Goal: Information Seeking & Learning: Learn about a topic

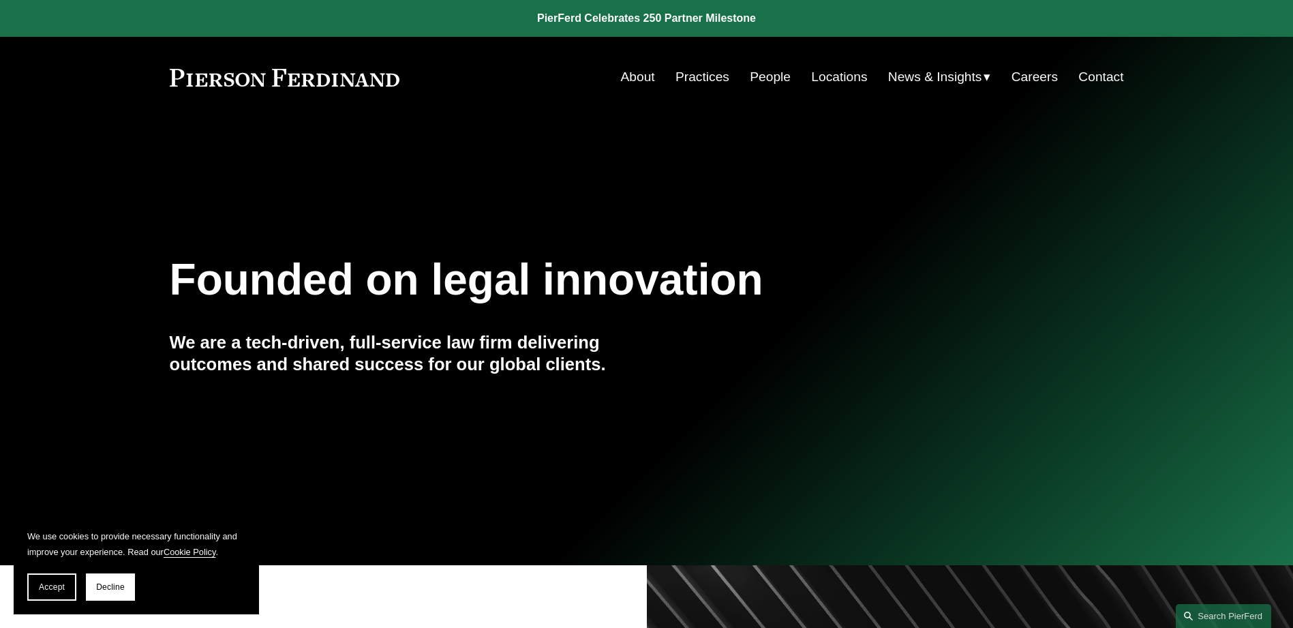
click at [771, 76] on link "People" at bounding box center [769, 77] width 41 height 26
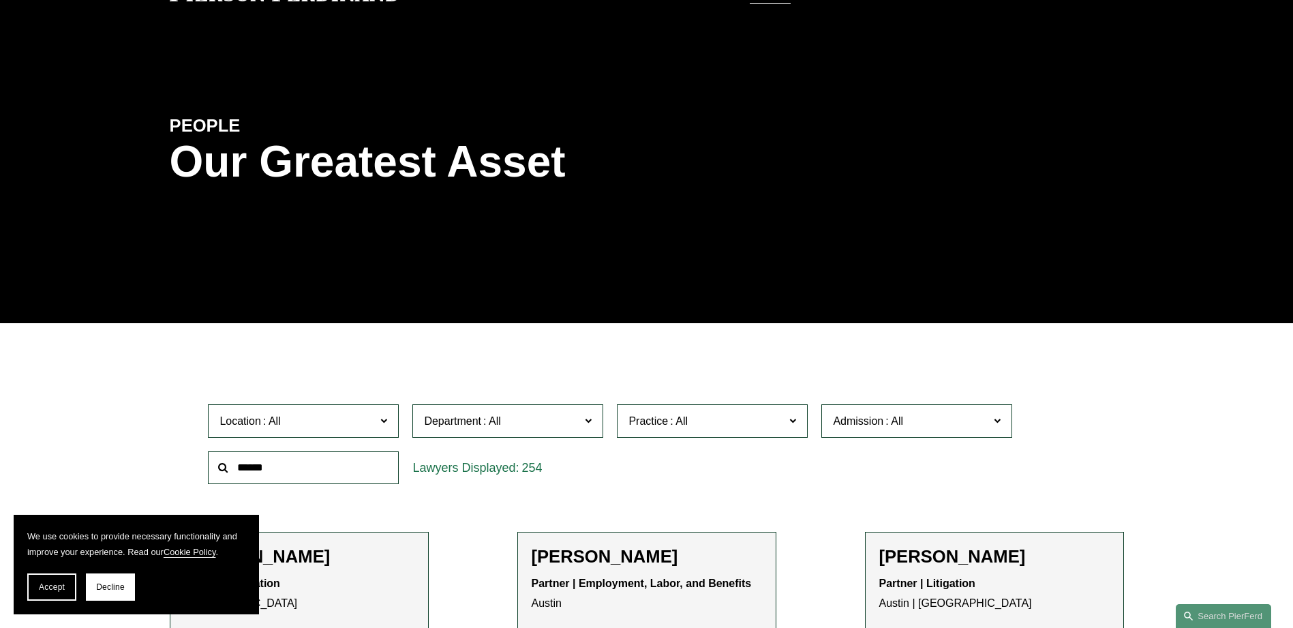
scroll to position [204, 0]
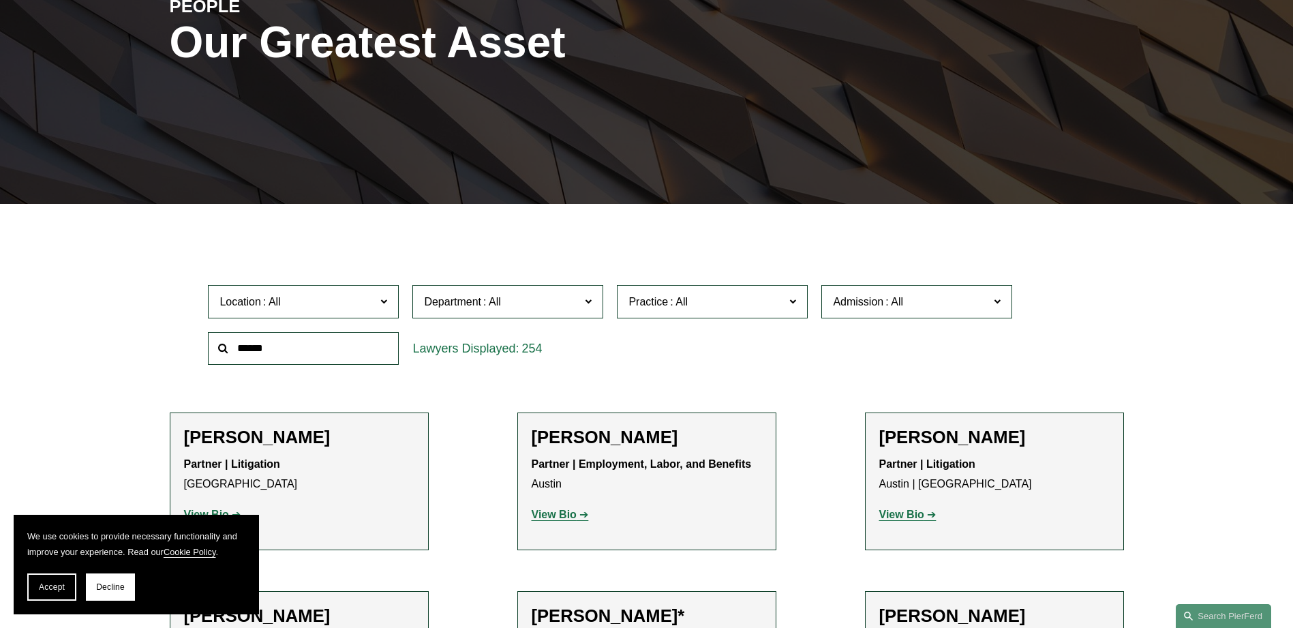
click at [388, 298] on label "Location" at bounding box center [303, 301] width 191 height 33
click at [0, 0] on link "[GEOGRAPHIC_DATA]" at bounding box center [0, 0] width 0 height 0
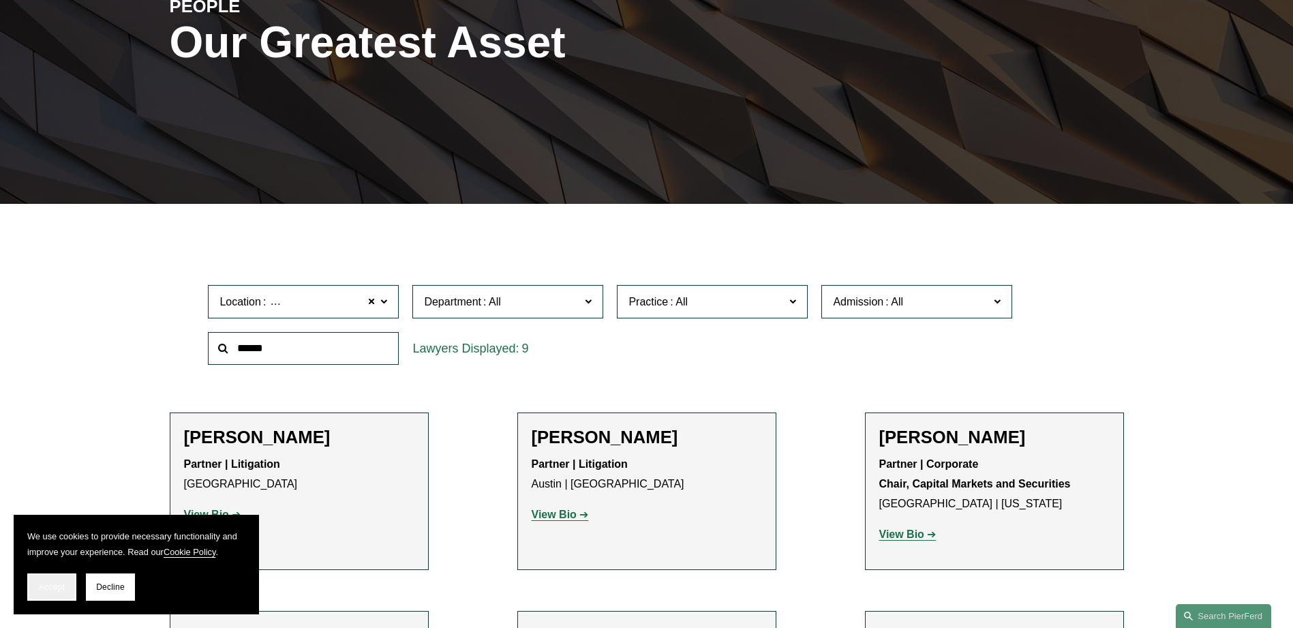
click at [59, 582] on span "Accept" at bounding box center [52, 587] width 26 height 10
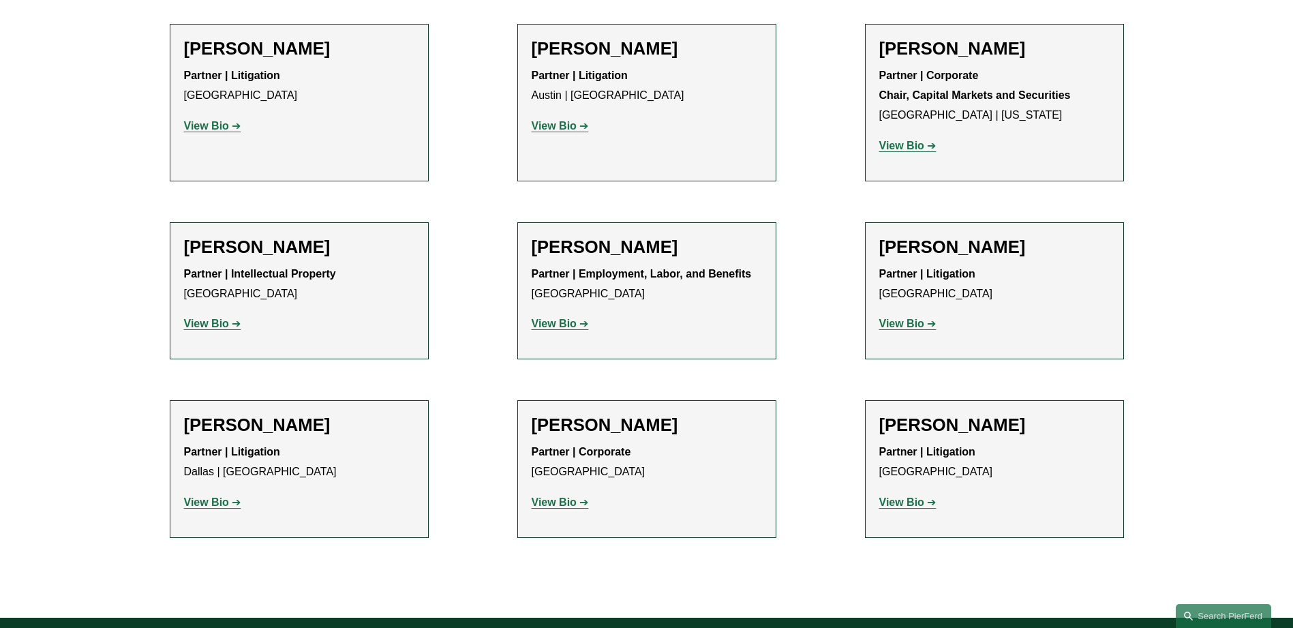
scroll to position [613, 0]
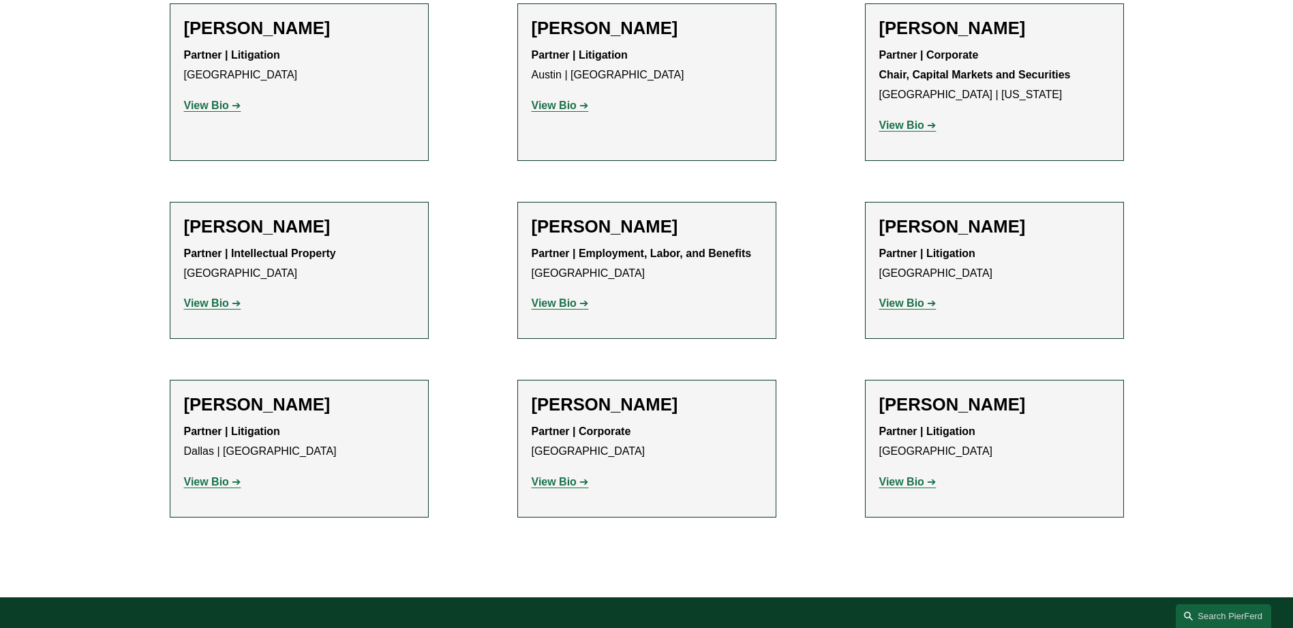
click at [218, 106] on strong "View Bio" at bounding box center [206, 105] width 45 height 12
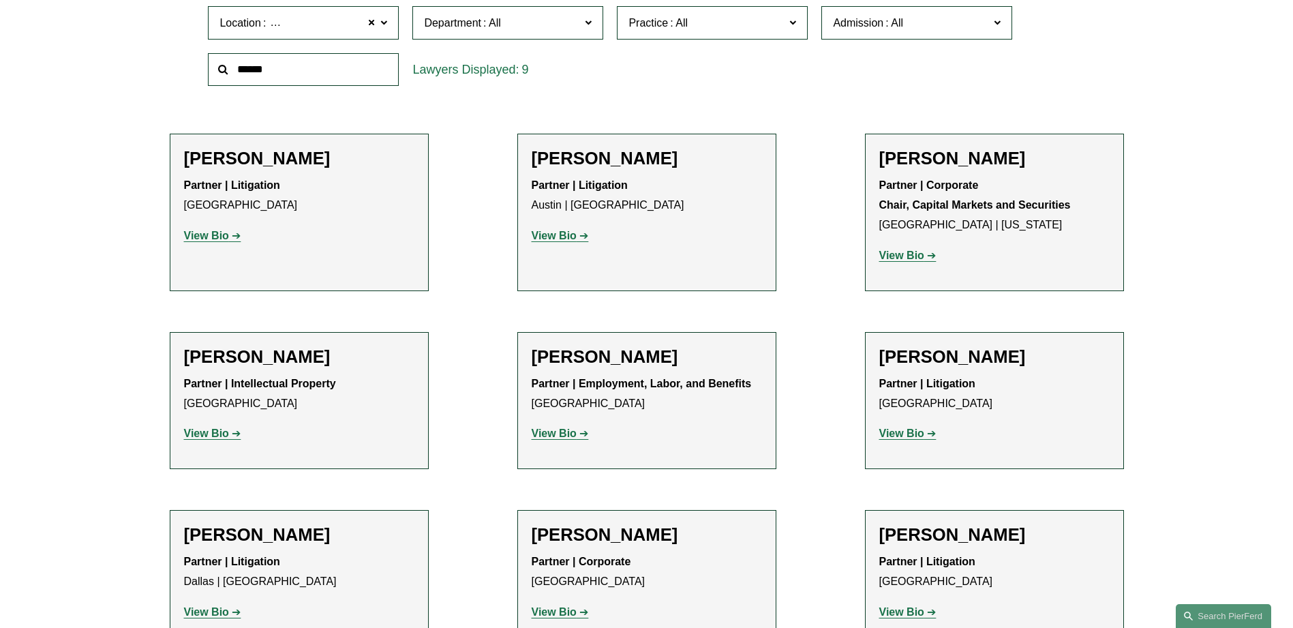
scroll to position [477, 0]
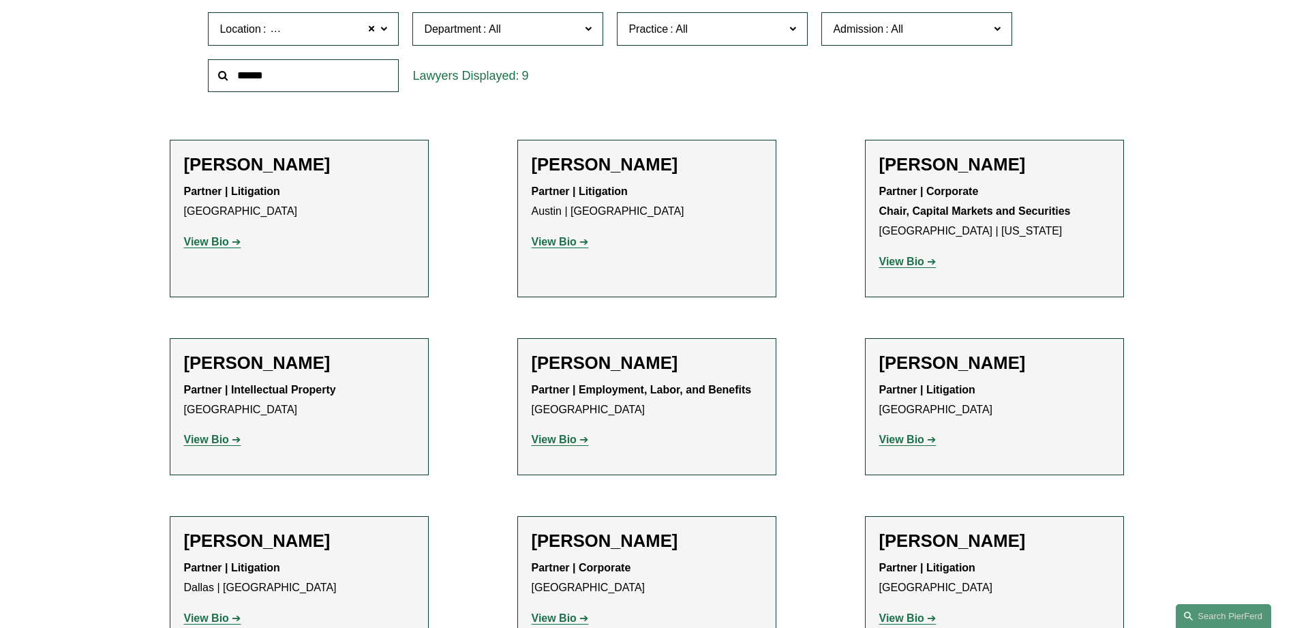
click at [566, 238] on strong "View Bio" at bounding box center [553, 242] width 45 height 12
click at [908, 445] on strong "View Bio" at bounding box center [901, 439] width 45 height 12
click at [223, 240] on strong "View Bio" at bounding box center [206, 242] width 45 height 12
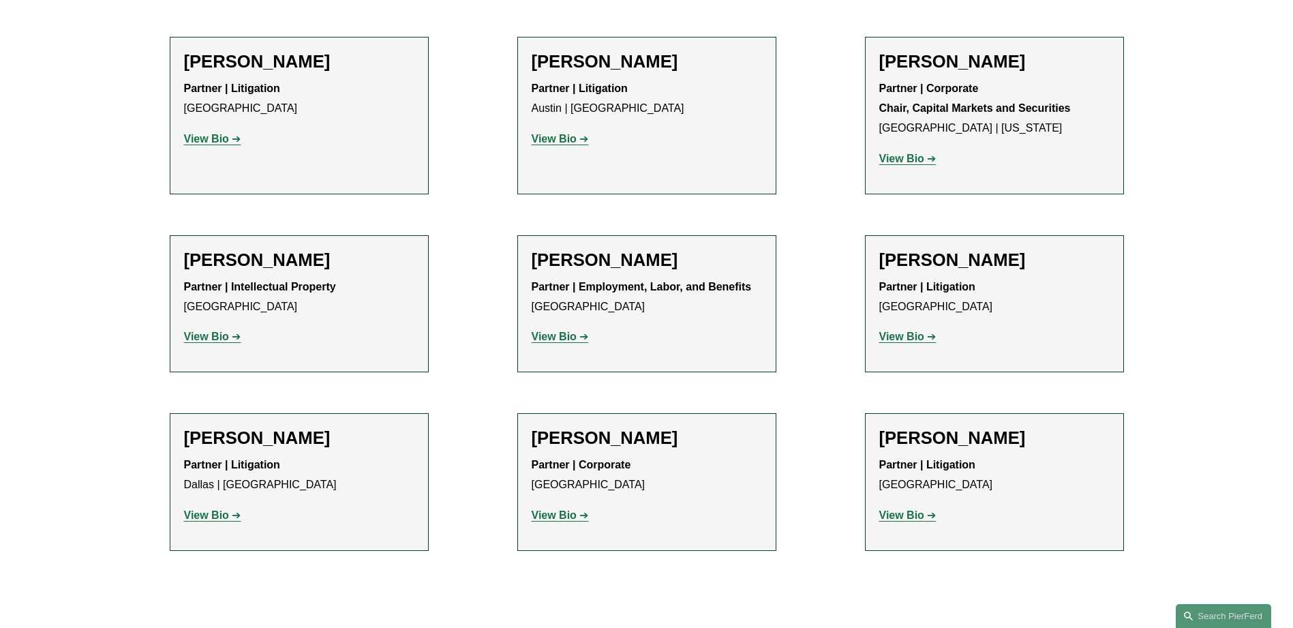
scroll to position [613, 0]
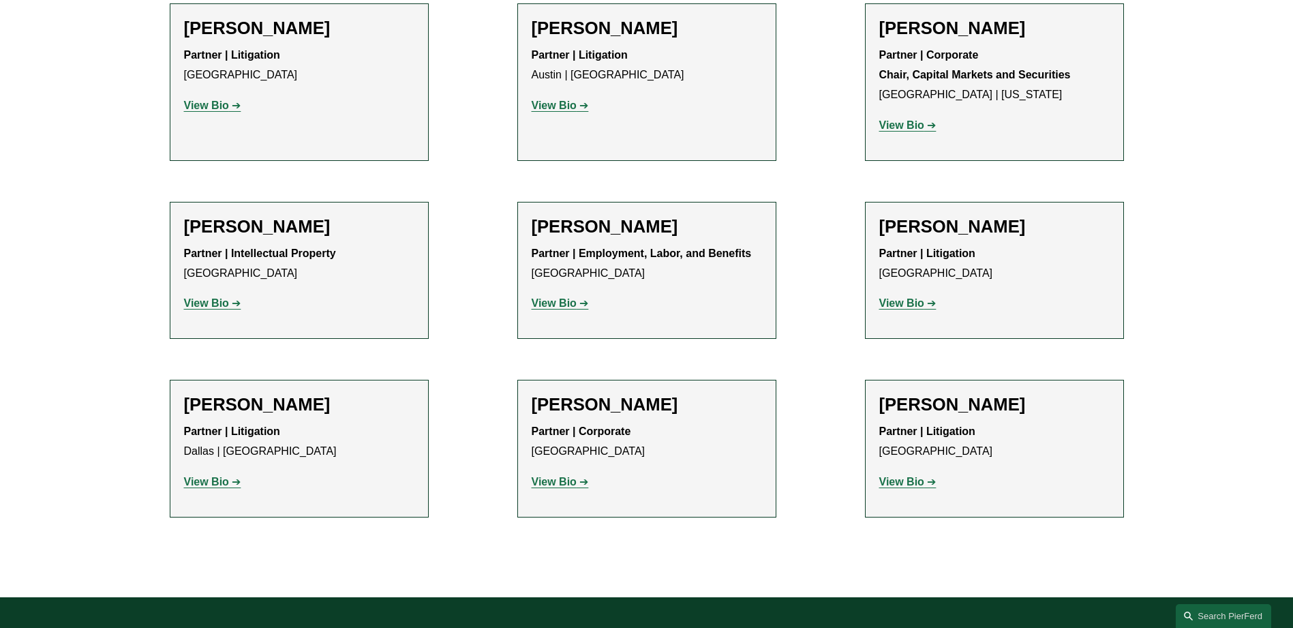
click at [210, 481] on strong "View Bio" at bounding box center [206, 482] width 45 height 12
click at [575, 480] on strong "View Bio" at bounding box center [553, 482] width 45 height 12
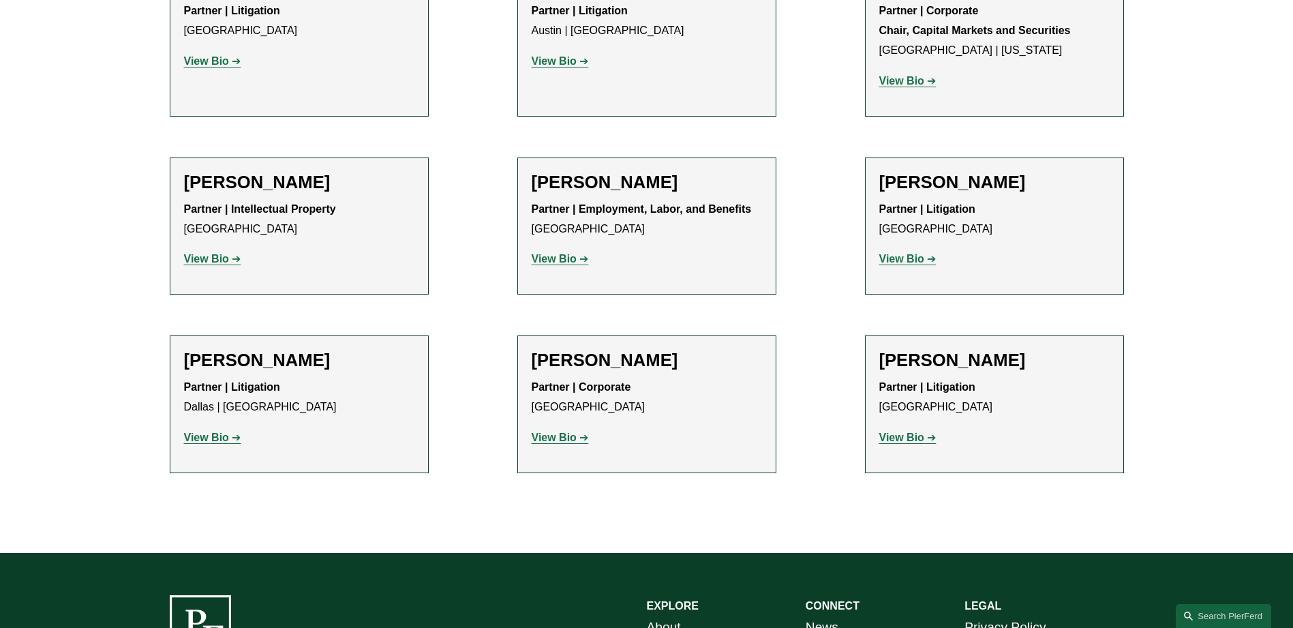
scroll to position [681, 0]
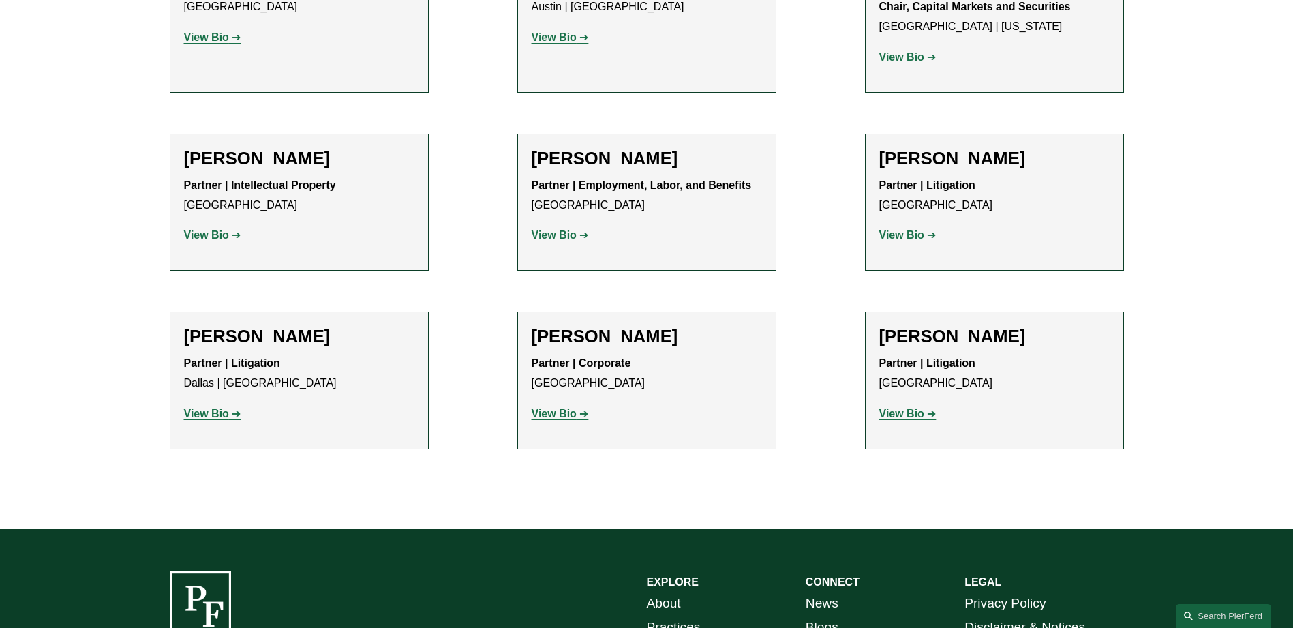
click at [902, 417] on strong "View Bio" at bounding box center [901, 413] width 45 height 12
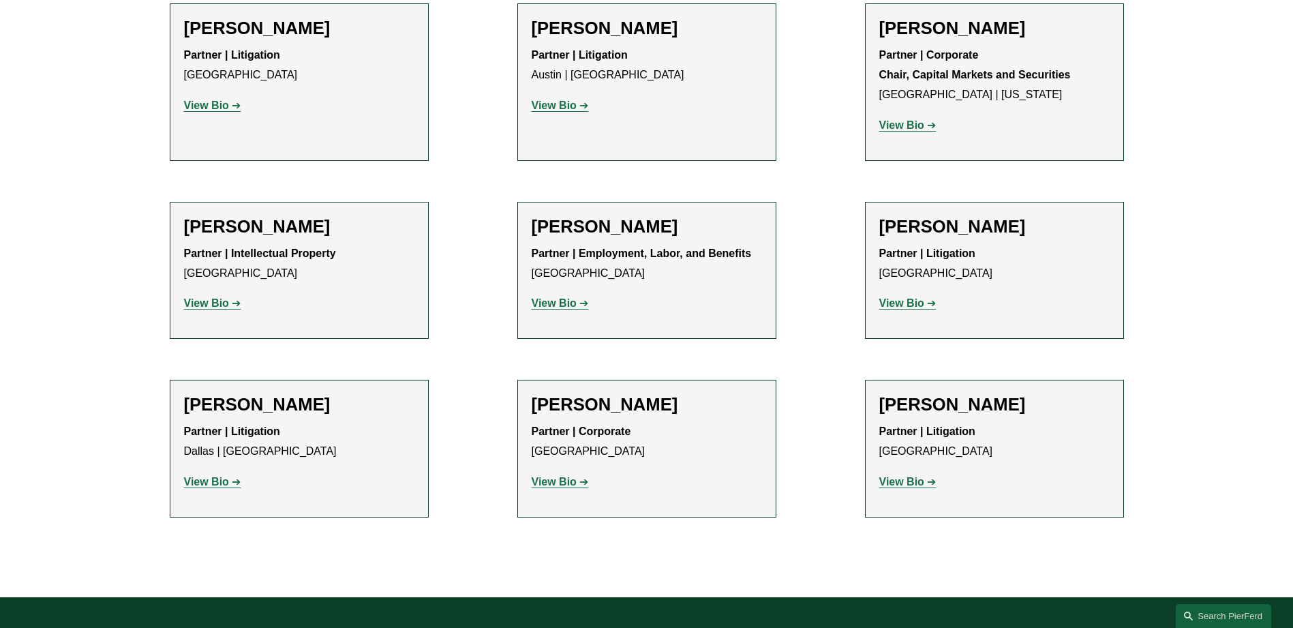
scroll to position [545, 0]
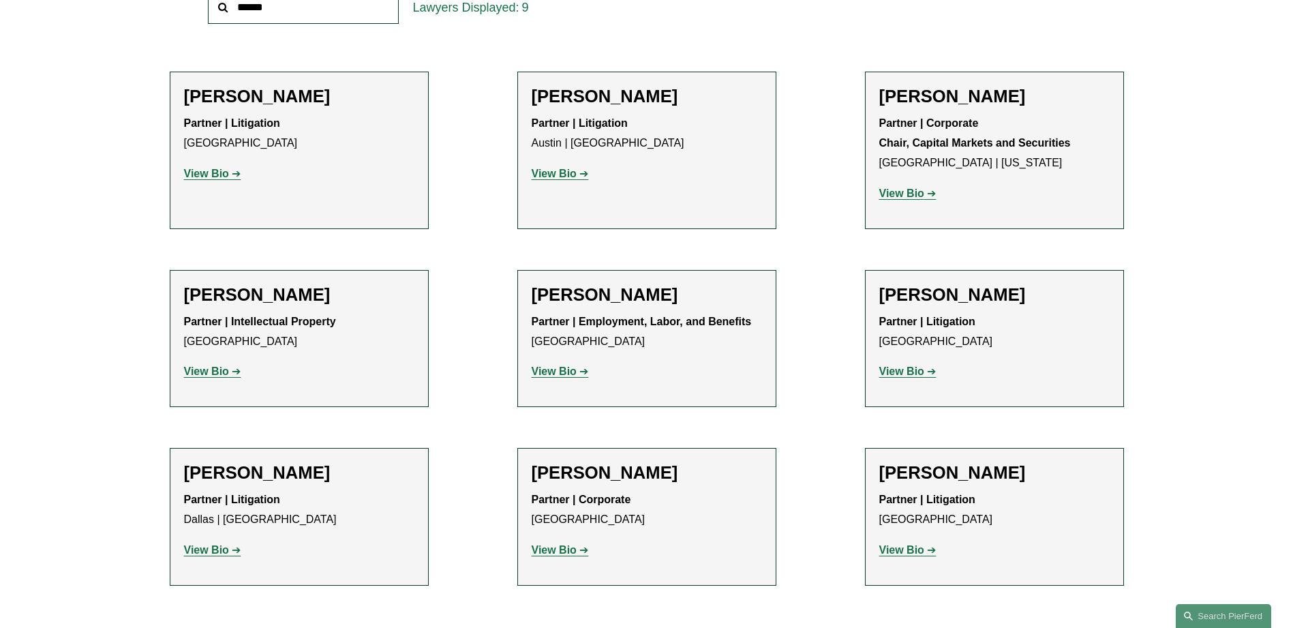
click at [556, 372] on strong "View Bio" at bounding box center [553, 371] width 45 height 12
click at [907, 189] on strong "View Bio" at bounding box center [901, 193] width 45 height 12
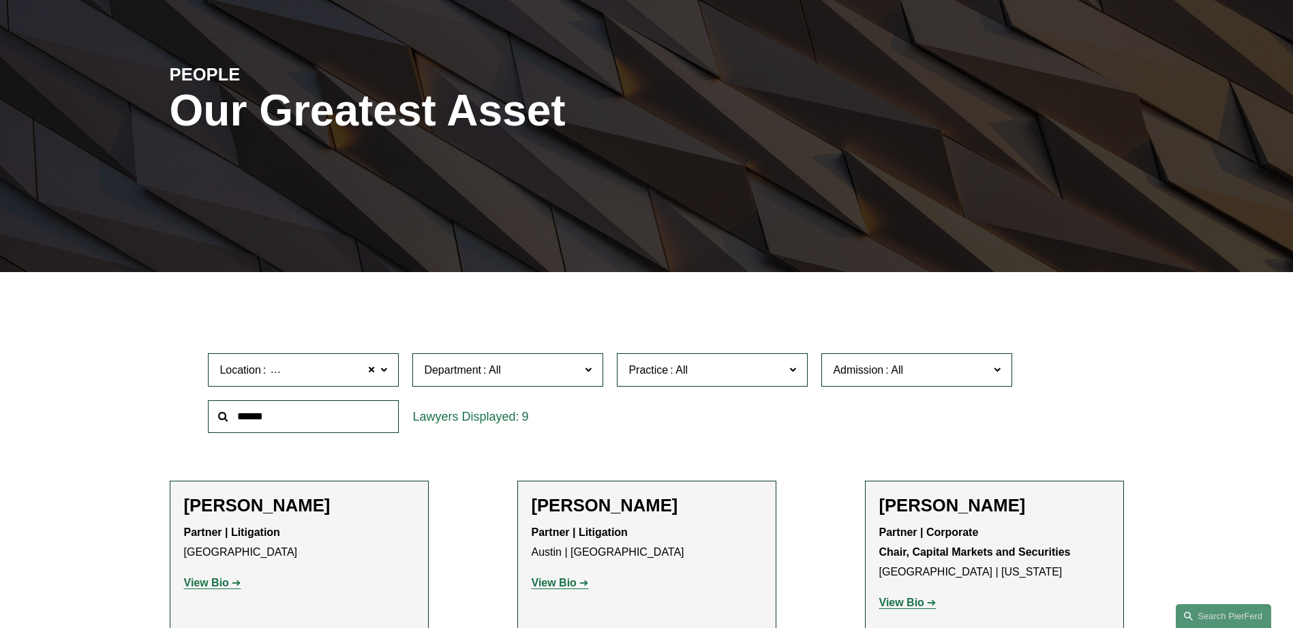
scroll to position [204, 0]
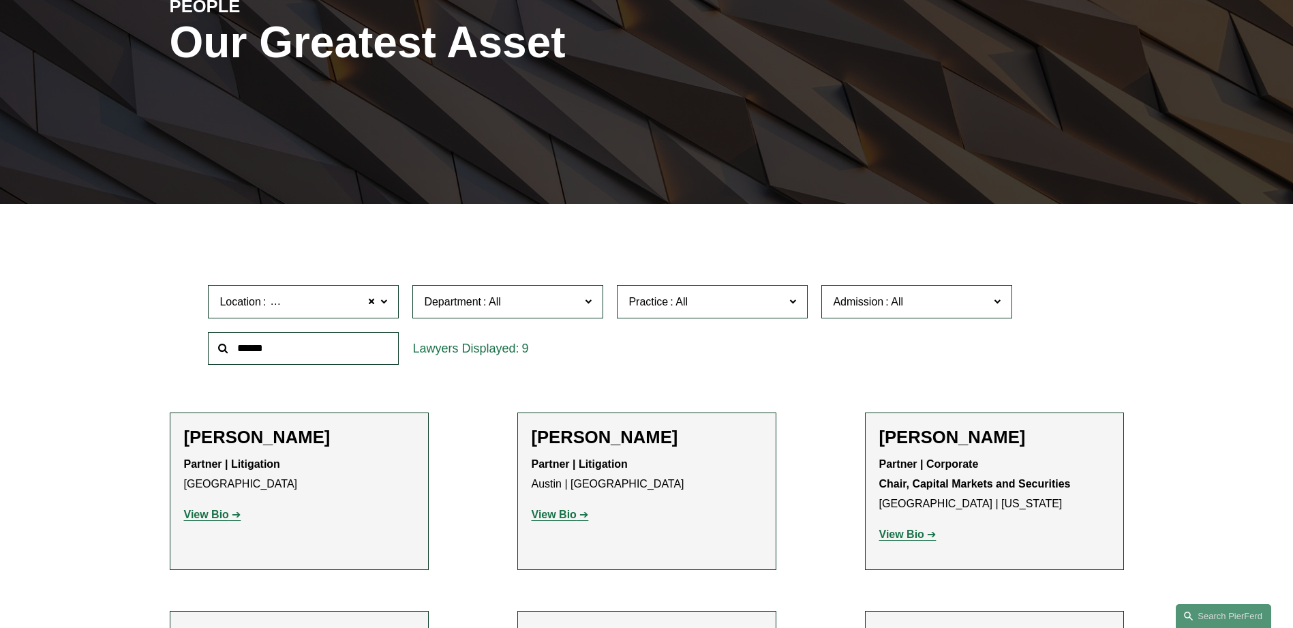
click at [215, 511] on strong "View Bio" at bounding box center [206, 514] width 45 height 12
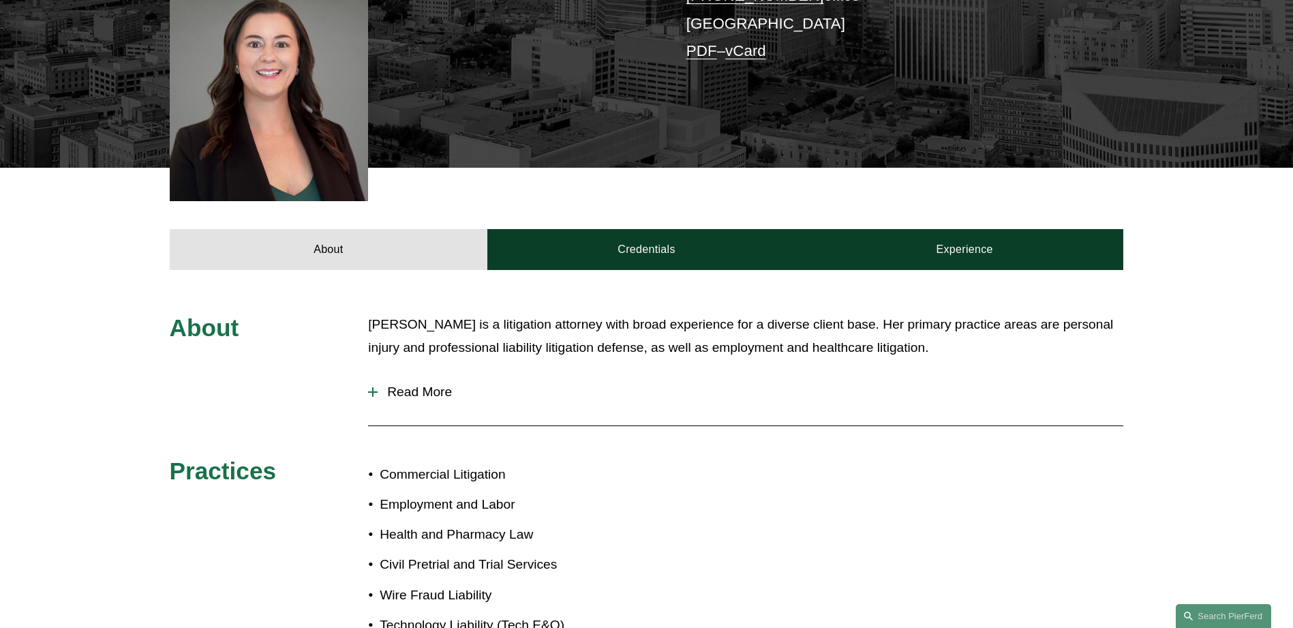
scroll to position [409, 0]
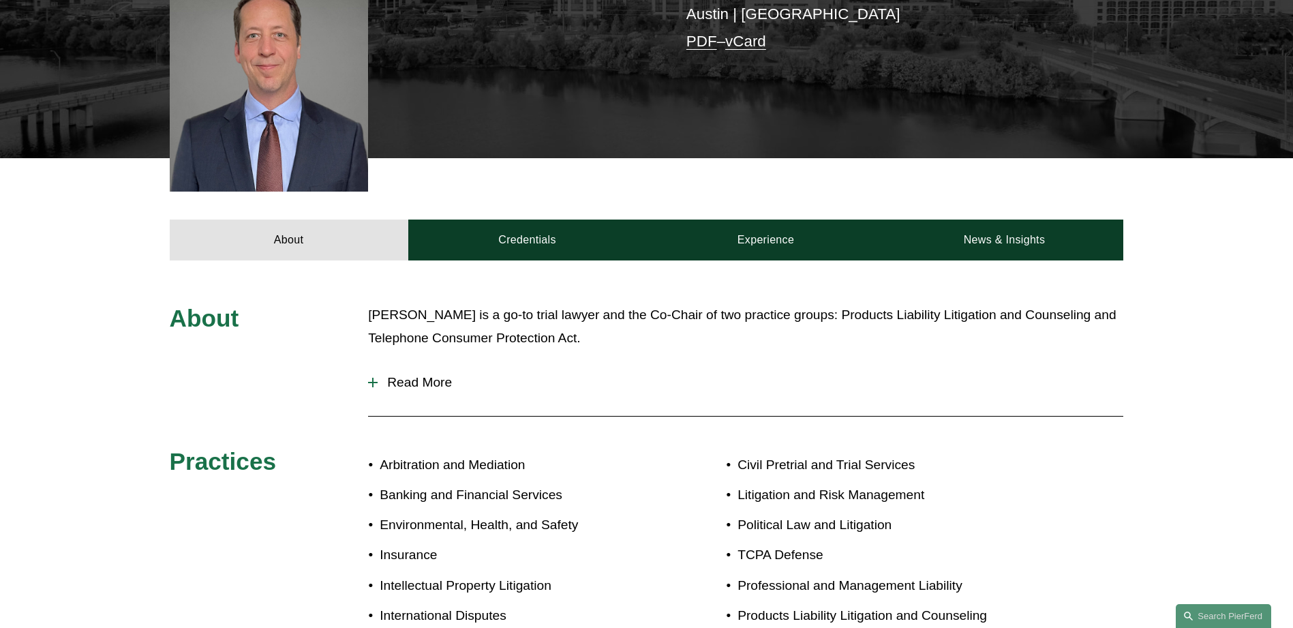
scroll to position [409, 0]
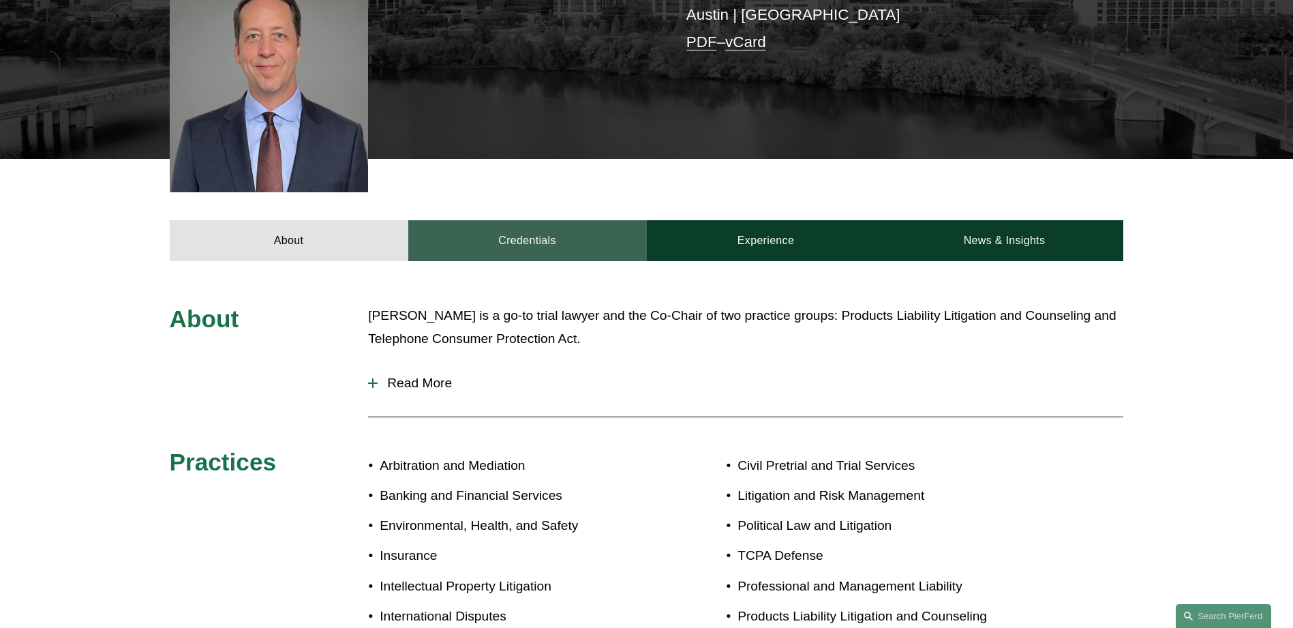
click at [538, 230] on link "Credentials" at bounding box center [527, 240] width 238 height 41
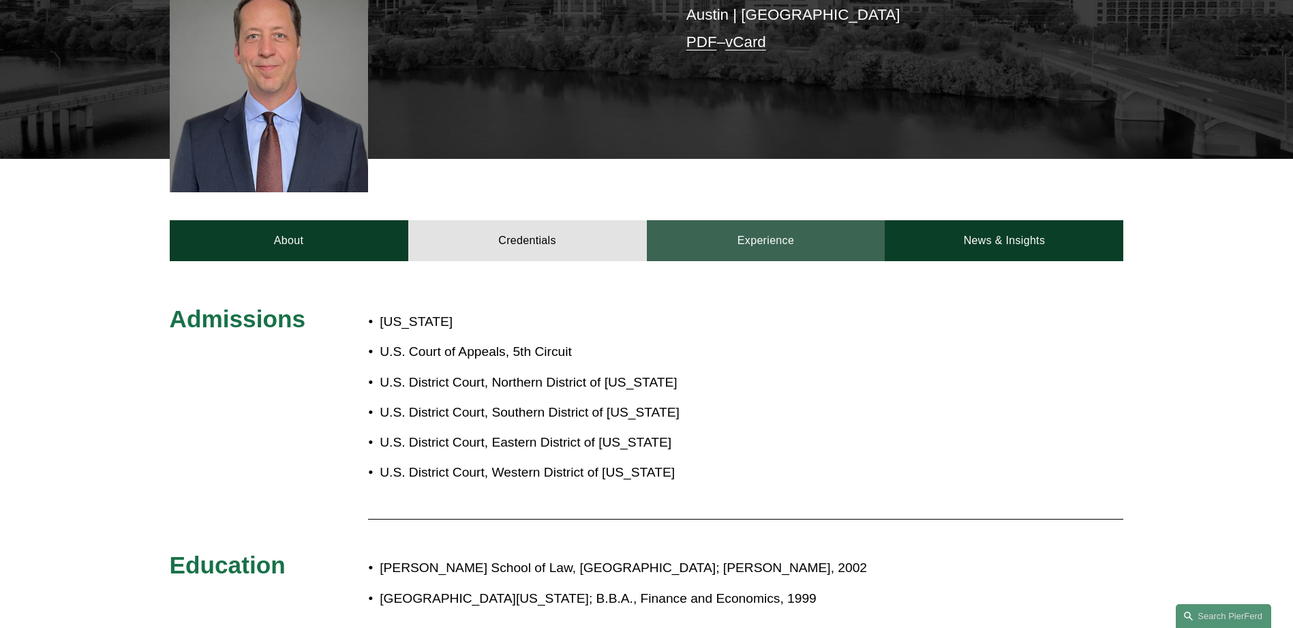
click at [758, 222] on link "Experience" at bounding box center [766, 240] width 238 height 41
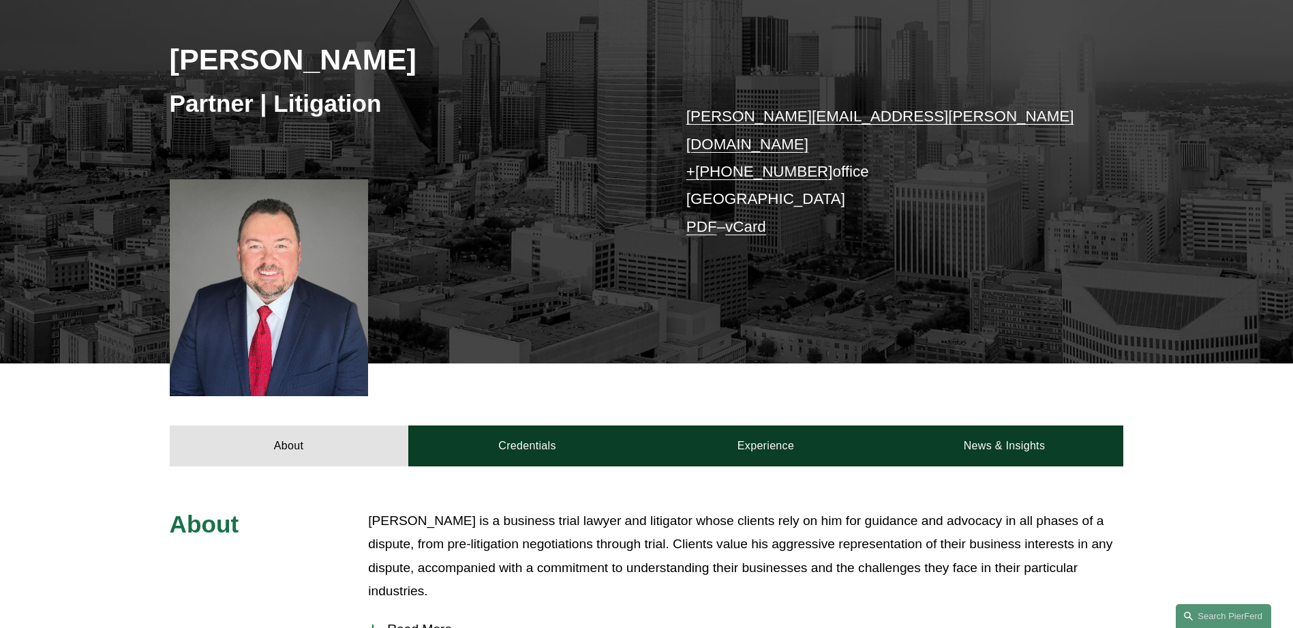
scroll to position [204, 0]
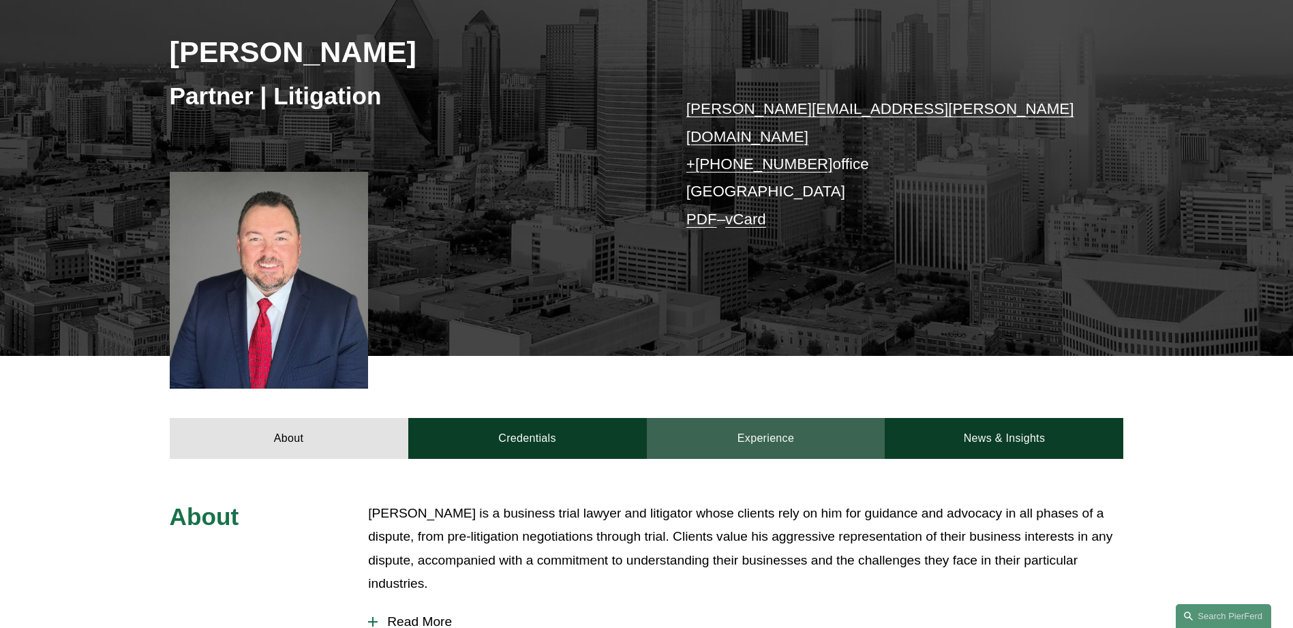
click at [749, 427] on link "Experience" at bounding box center [766, 438] width 238 height 41
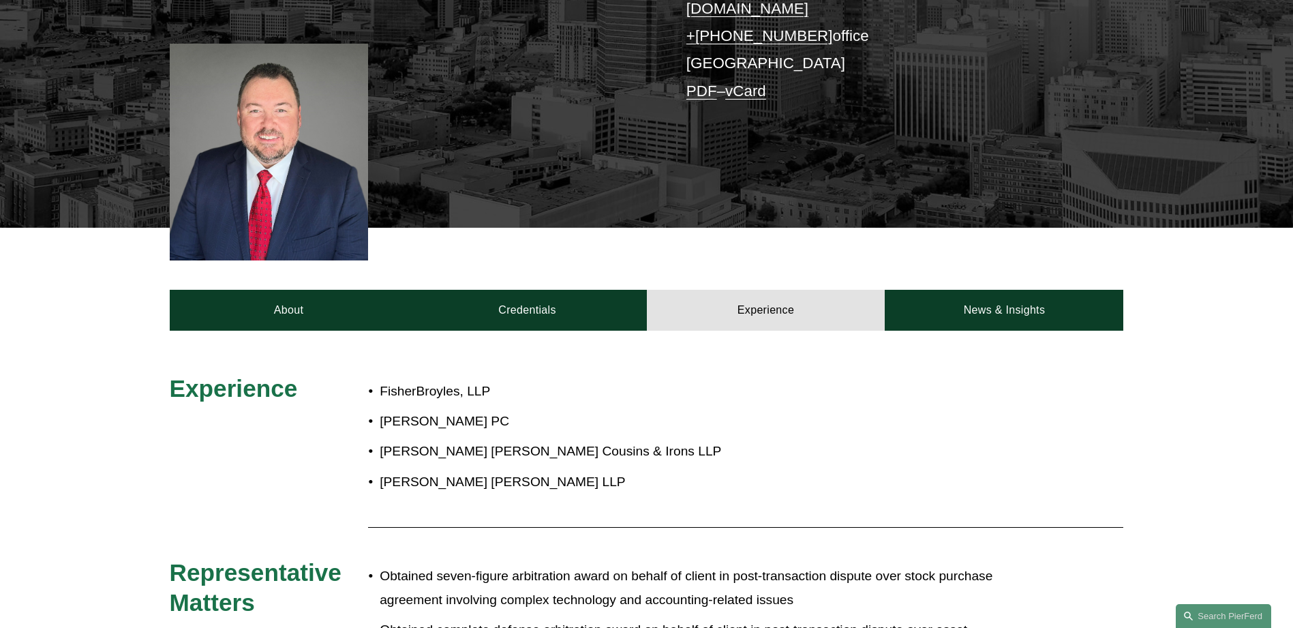
scroll to position [409, 0]
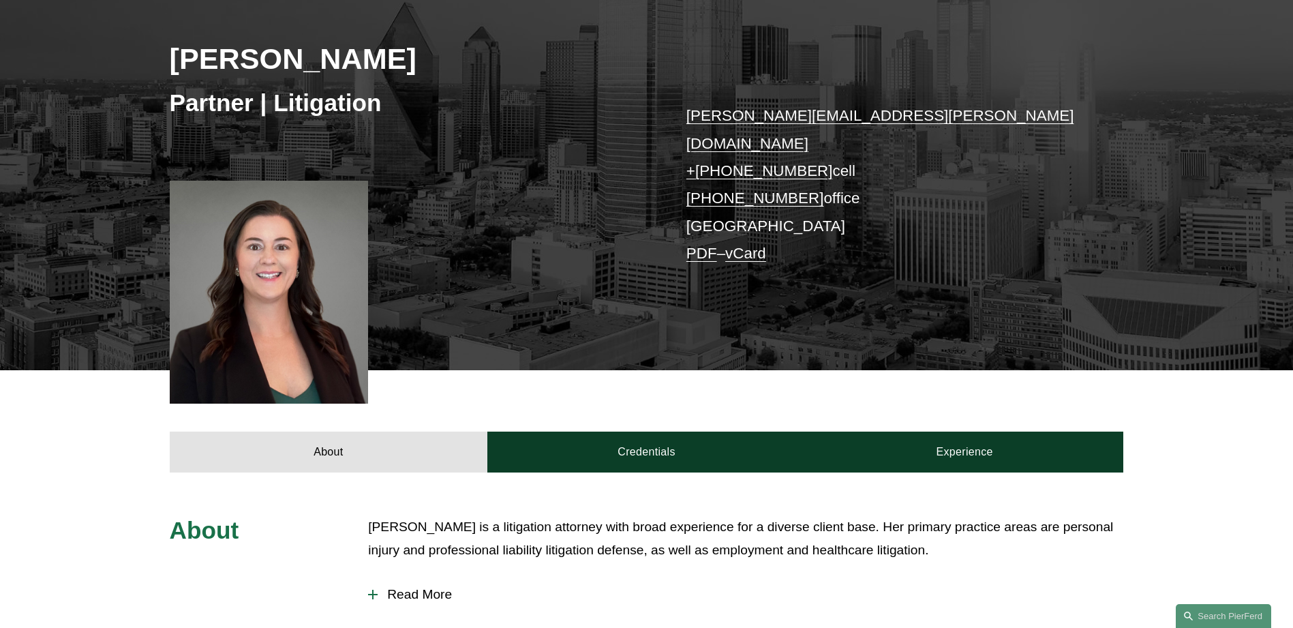
scroll to position [204, 0]
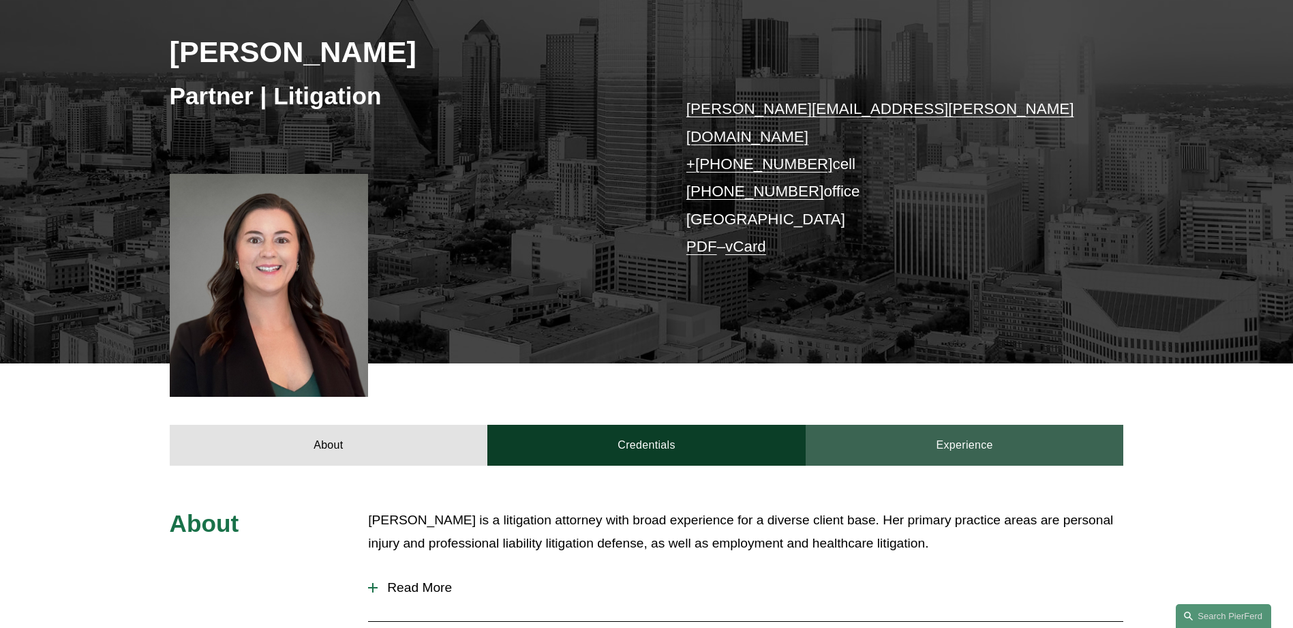
click at [960, 424] on link "Experience" at bounding box center [964, 444] width 318 height 41
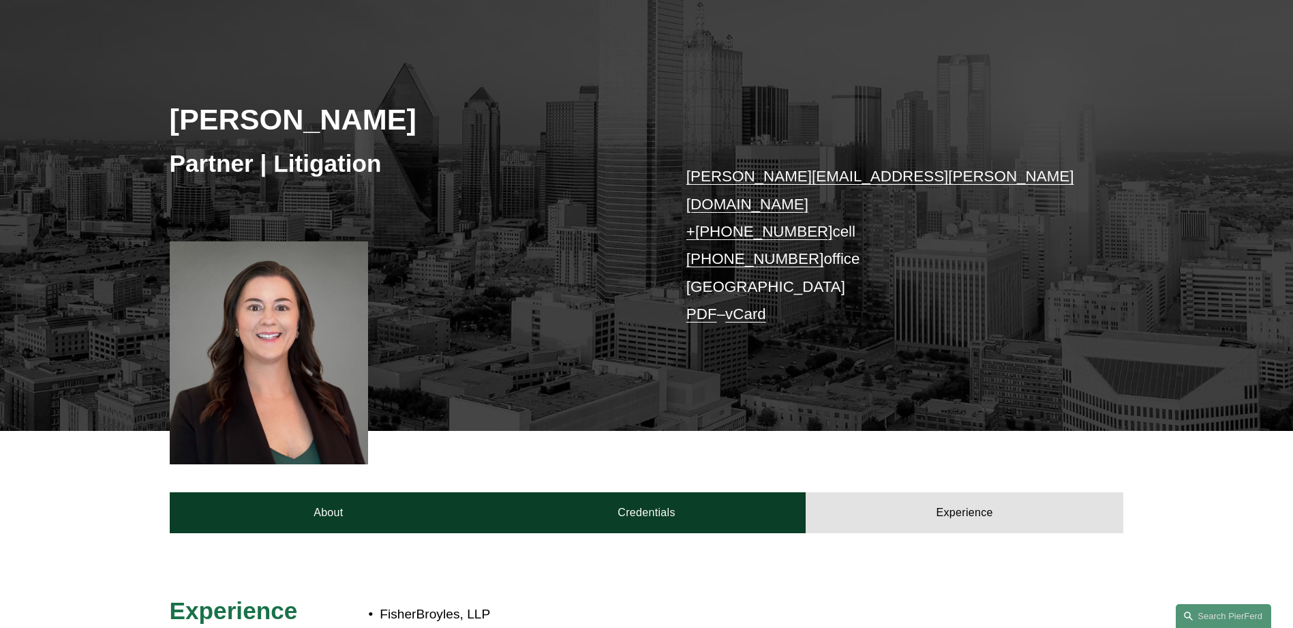
scroll to position [136, 0]
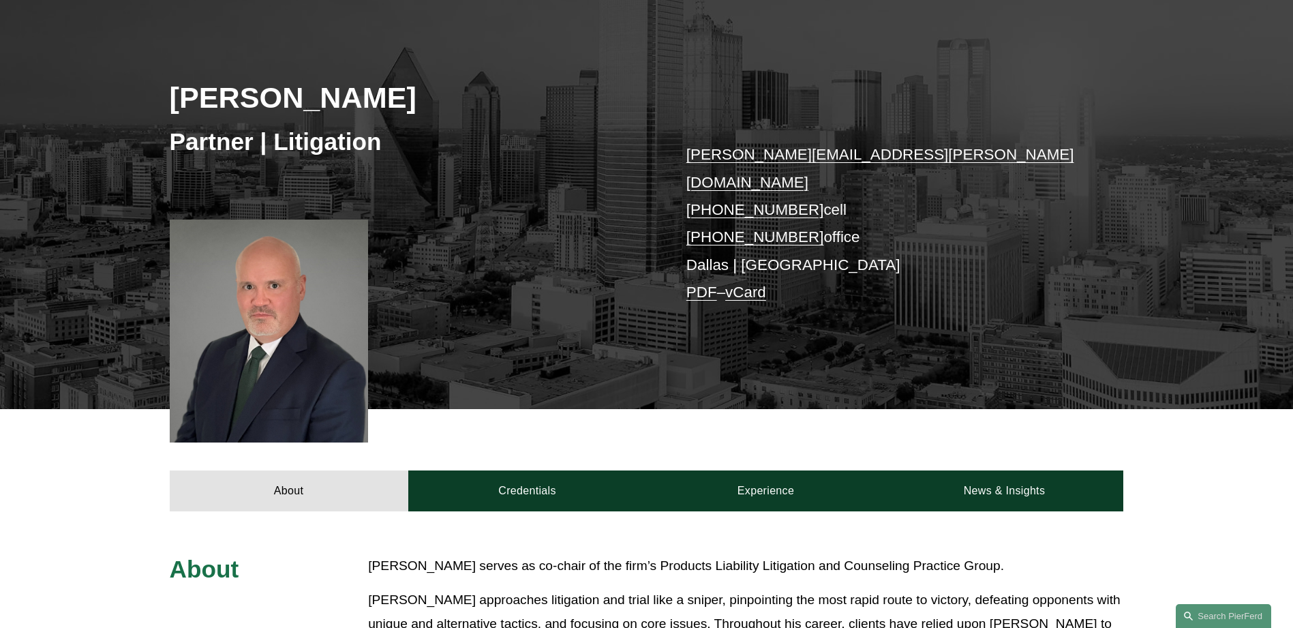
scroll to position [204, 0]
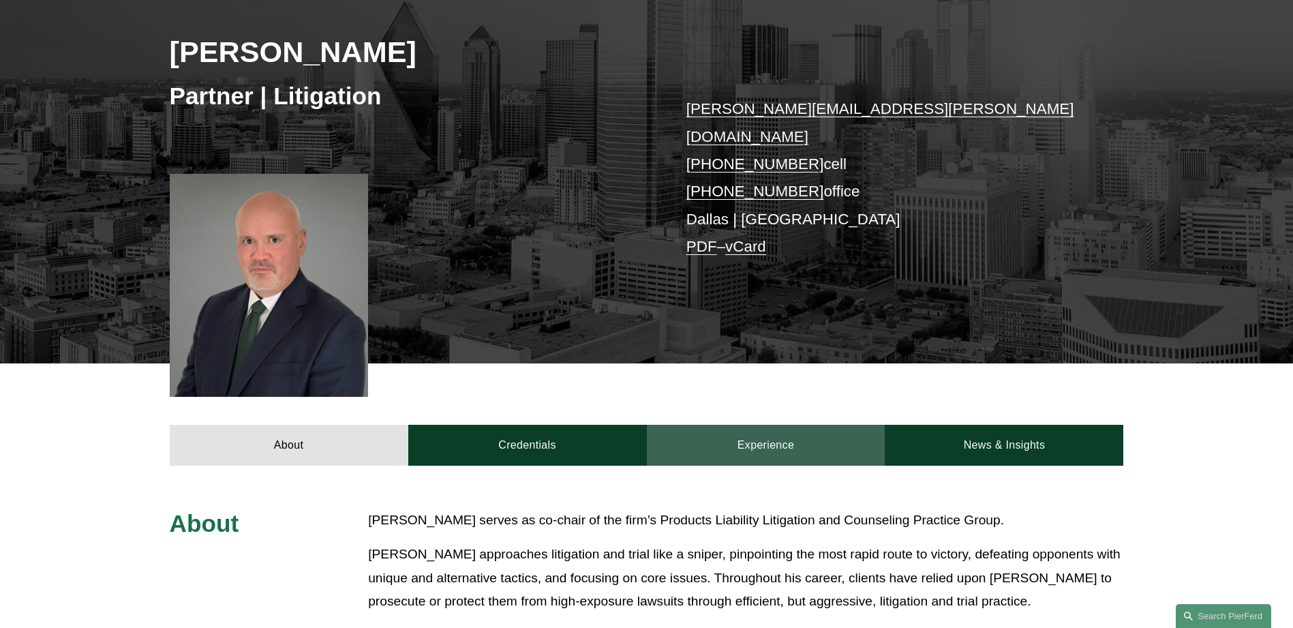
click at [758, 428] on link "Experience" at bounding box center [766, 444] width 238 height 41
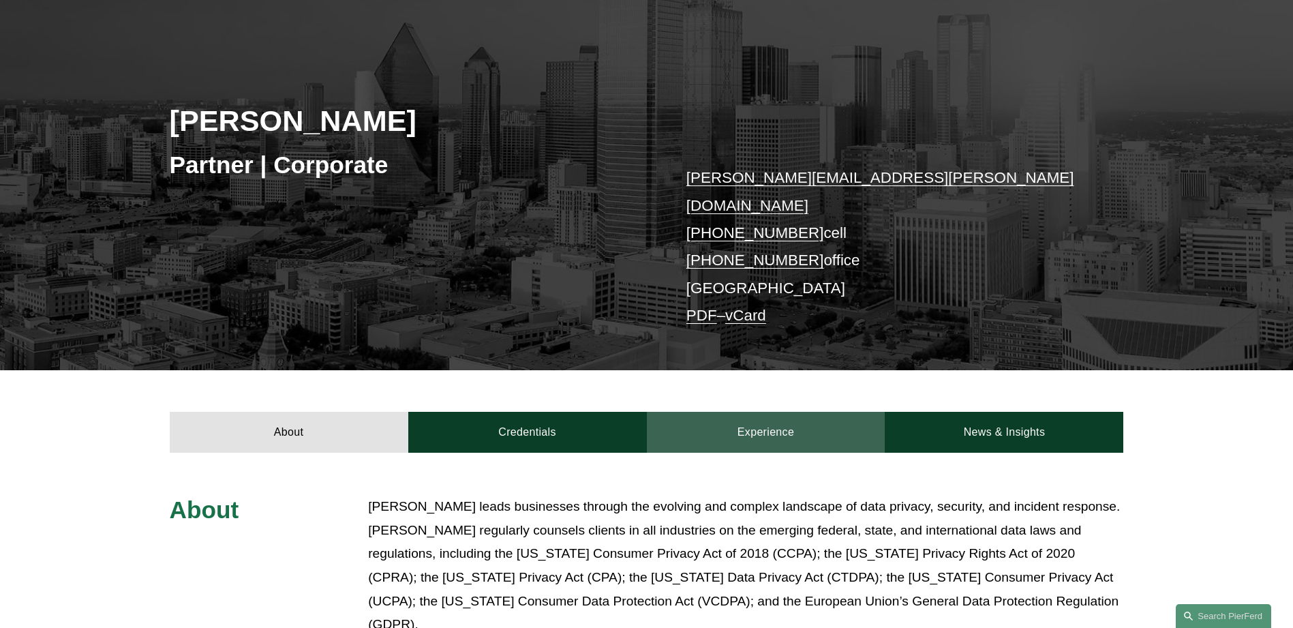
scroll to position [136, 0]
click at [776, 416] on link "Experience" at bounding box center [766, 431] width 238 height 41
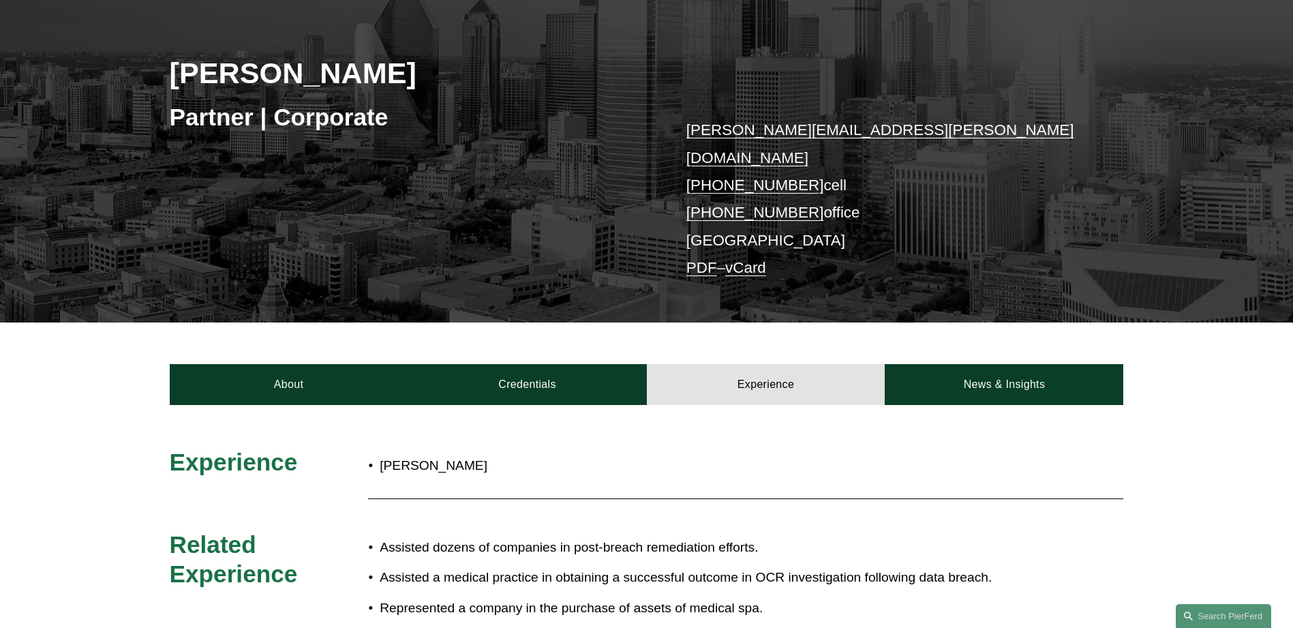
scroll to position [273, 0]
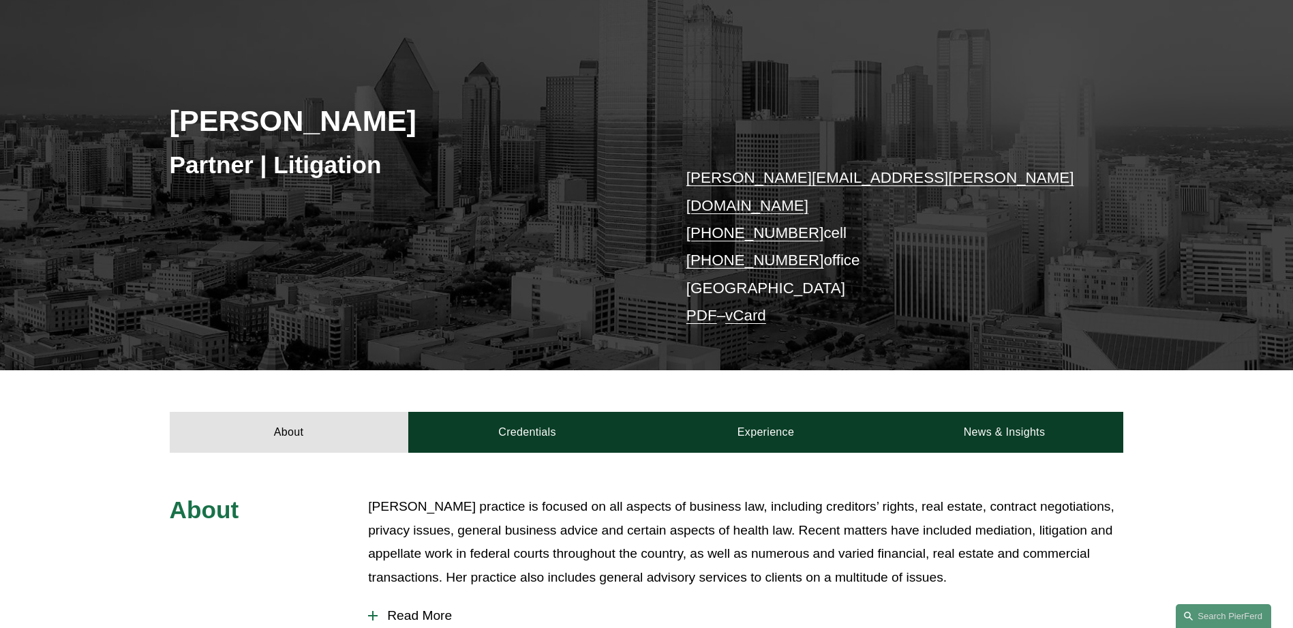
scroll to position [136, 0]
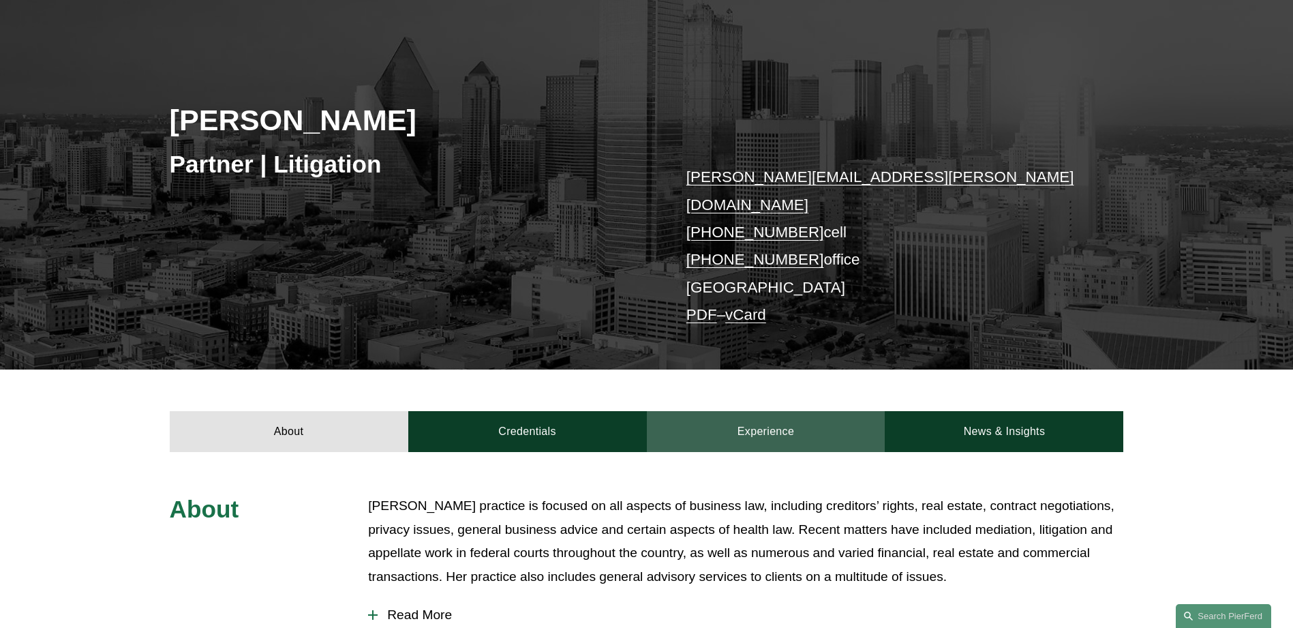
click at [769, 416] on link "Experience" at bounding box center [766, 431] width 238 height 41
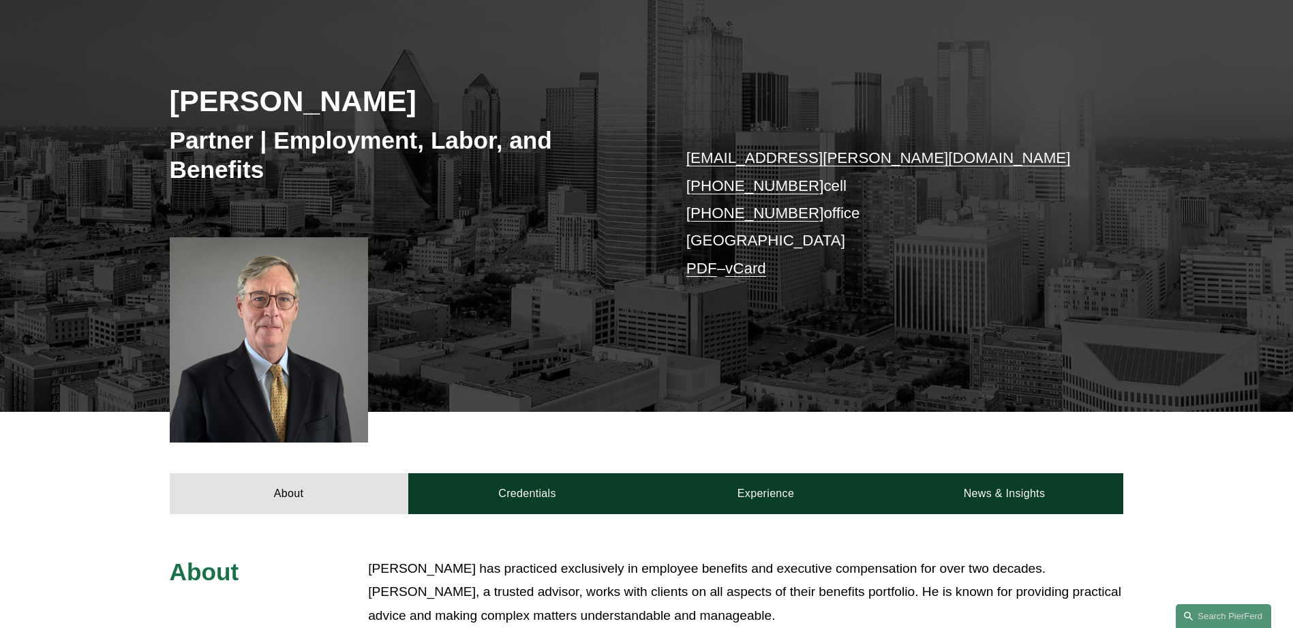
scroll to position [204, 0]
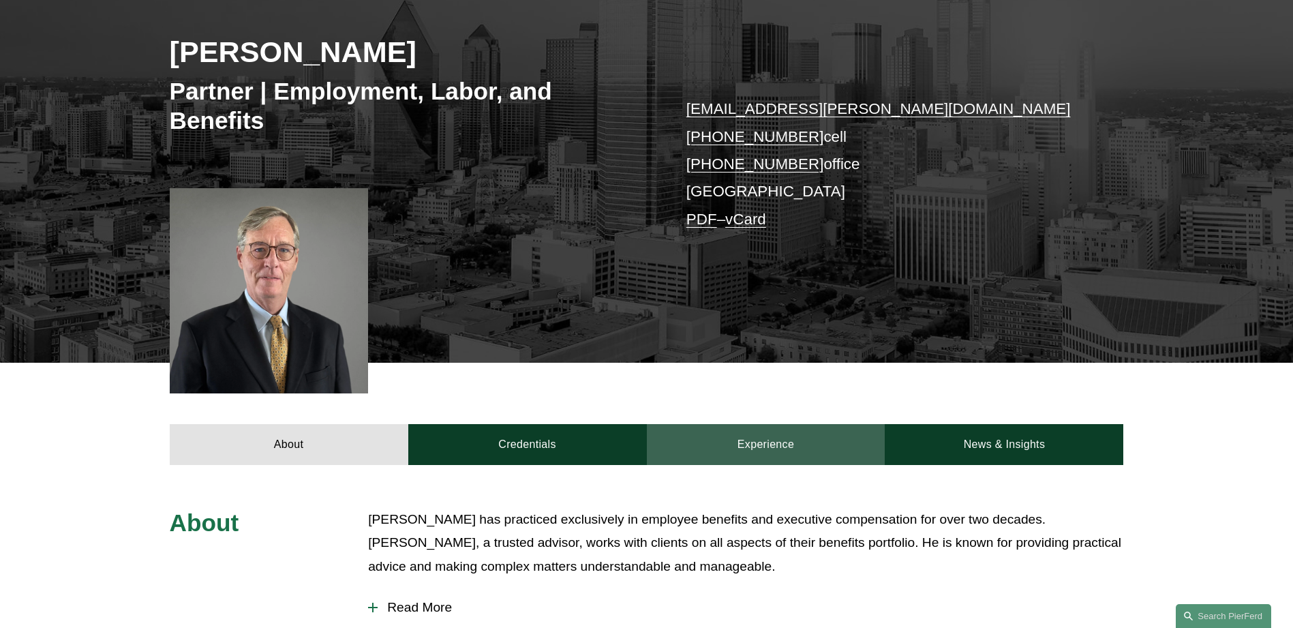
click at [764, 451] on link "Experience" at bounding box center [766, 444] width 238 height 41
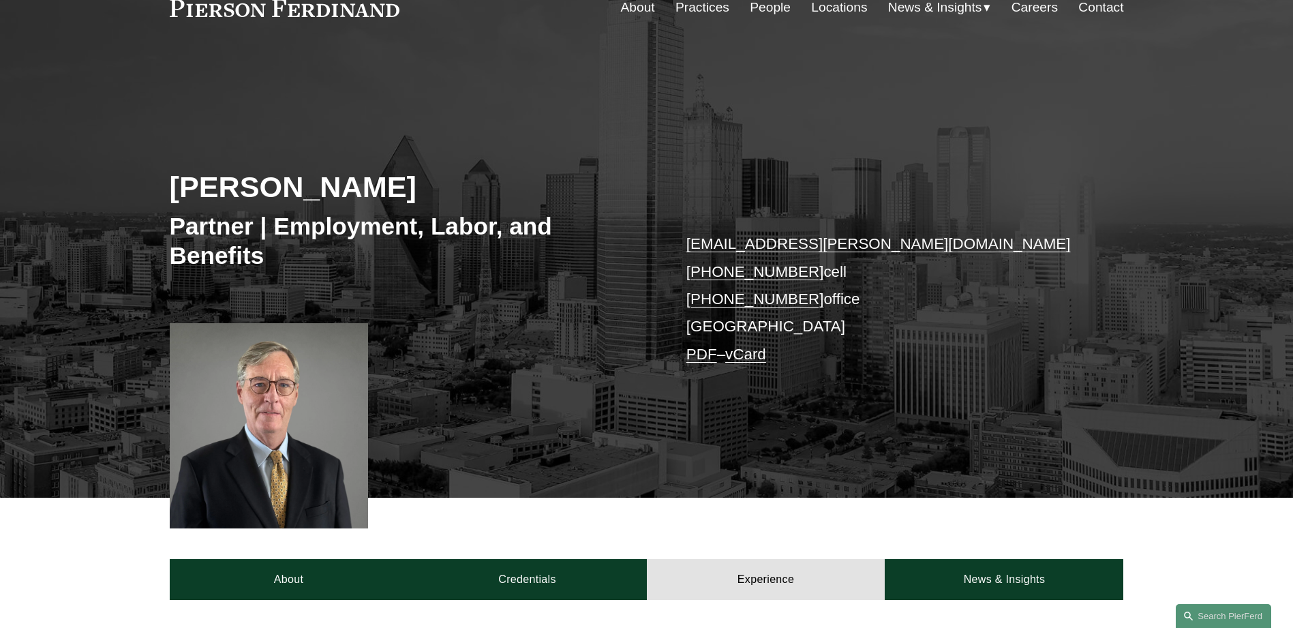
scroll to position [68, 0]
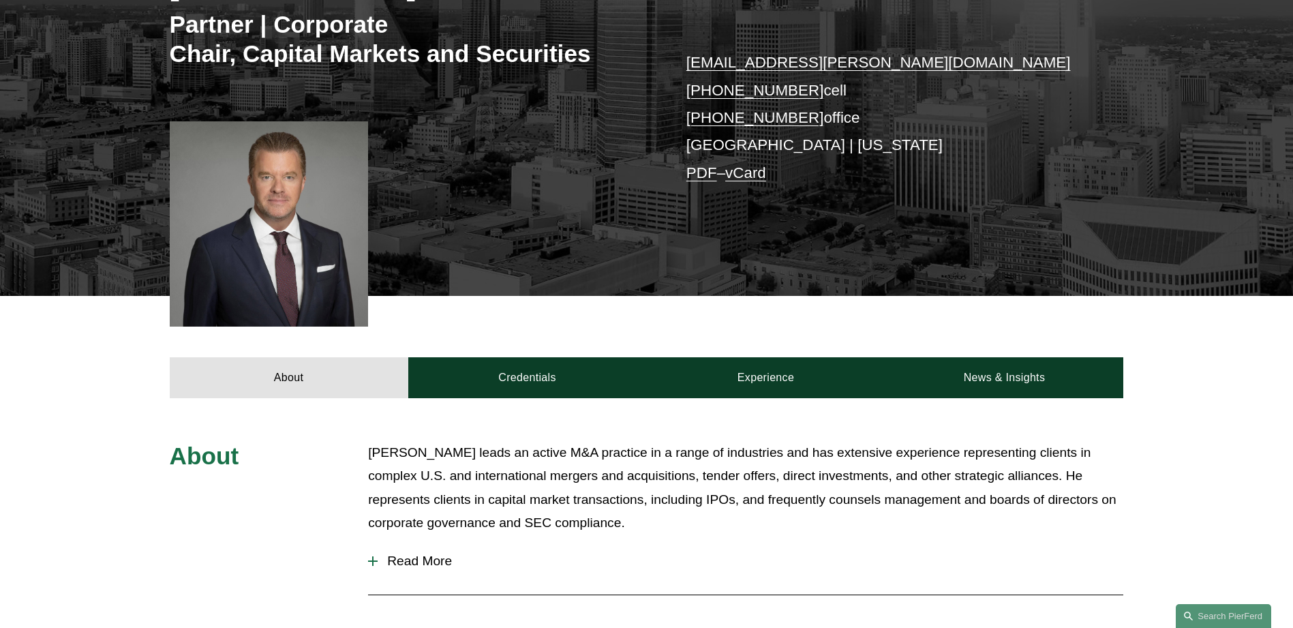
scroll to position [273, 0]
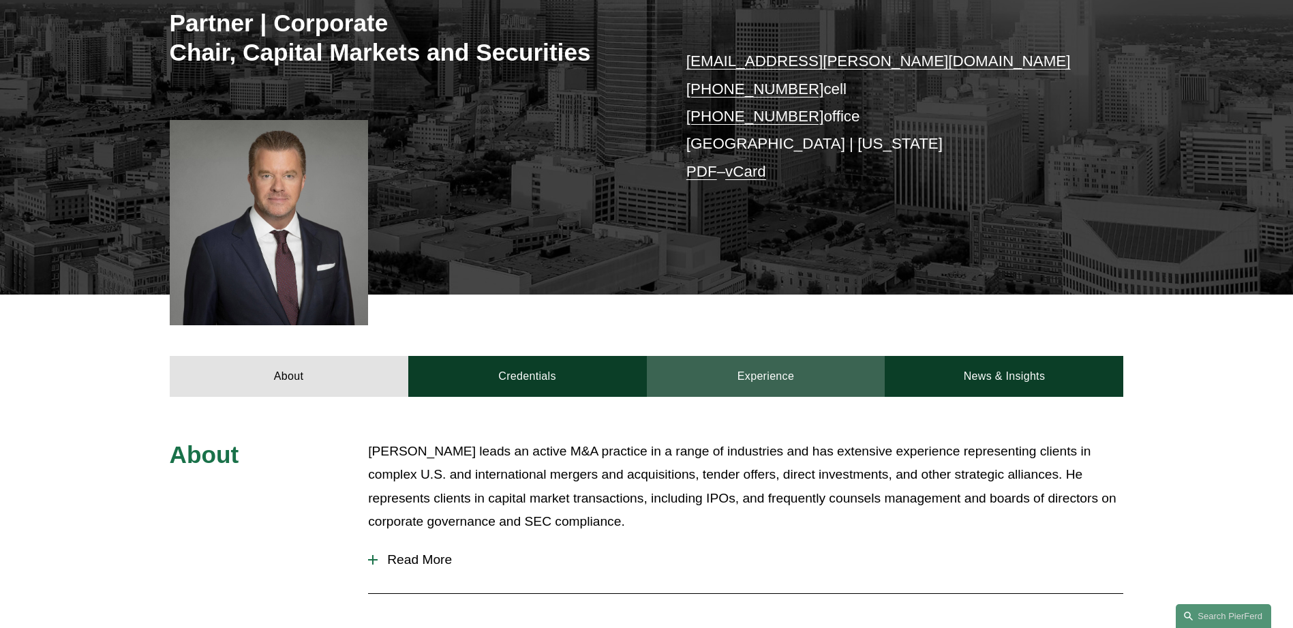
click at [759, 376] on link "Experience" at bounding box center [766, 376] width 238 height 41
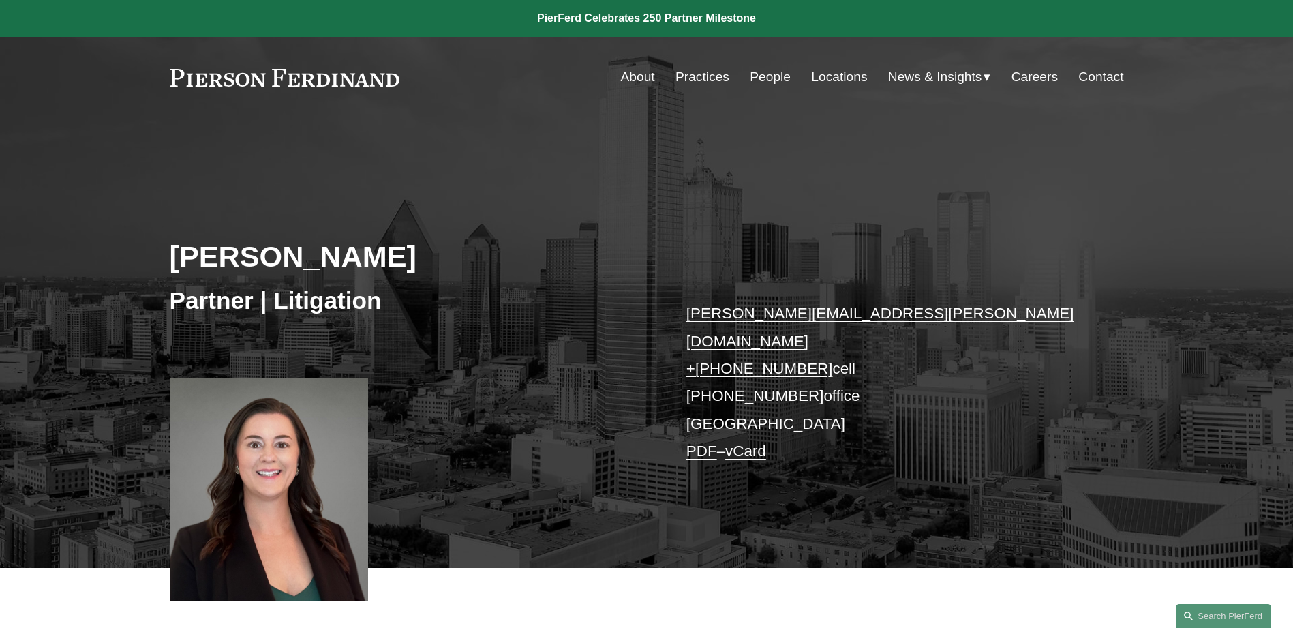
scroll to position [341, 0]
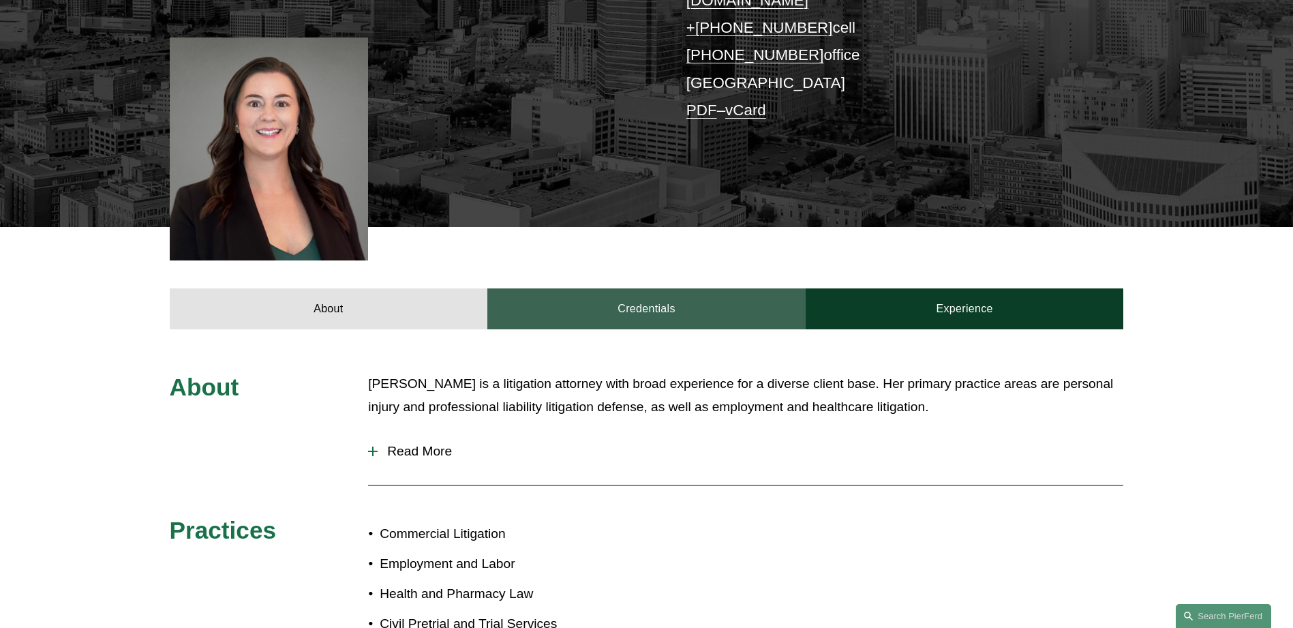
click at [669, 298] on link "Credentials" at bounding box center [646, 308] width 318 height 41
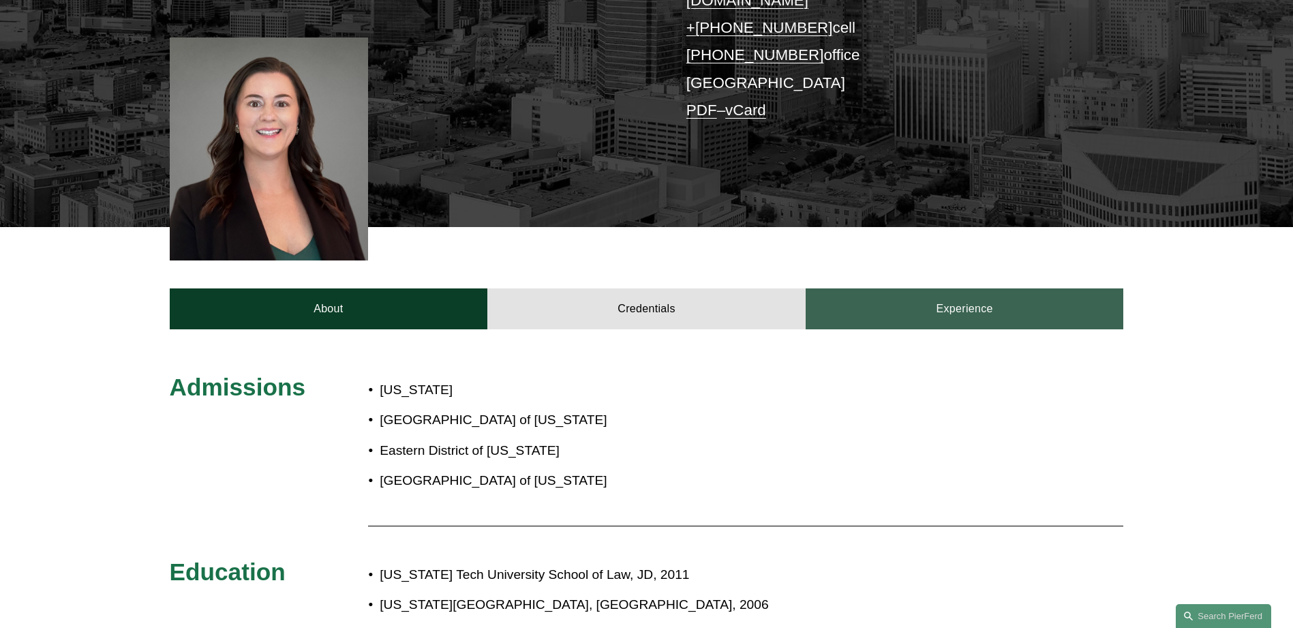
click at [931, 290] on link "Experience" at bounding box center [964, 308] width 318 height 41
